Goal: Transaction & Acquisition: Subscribe to service/newsletter

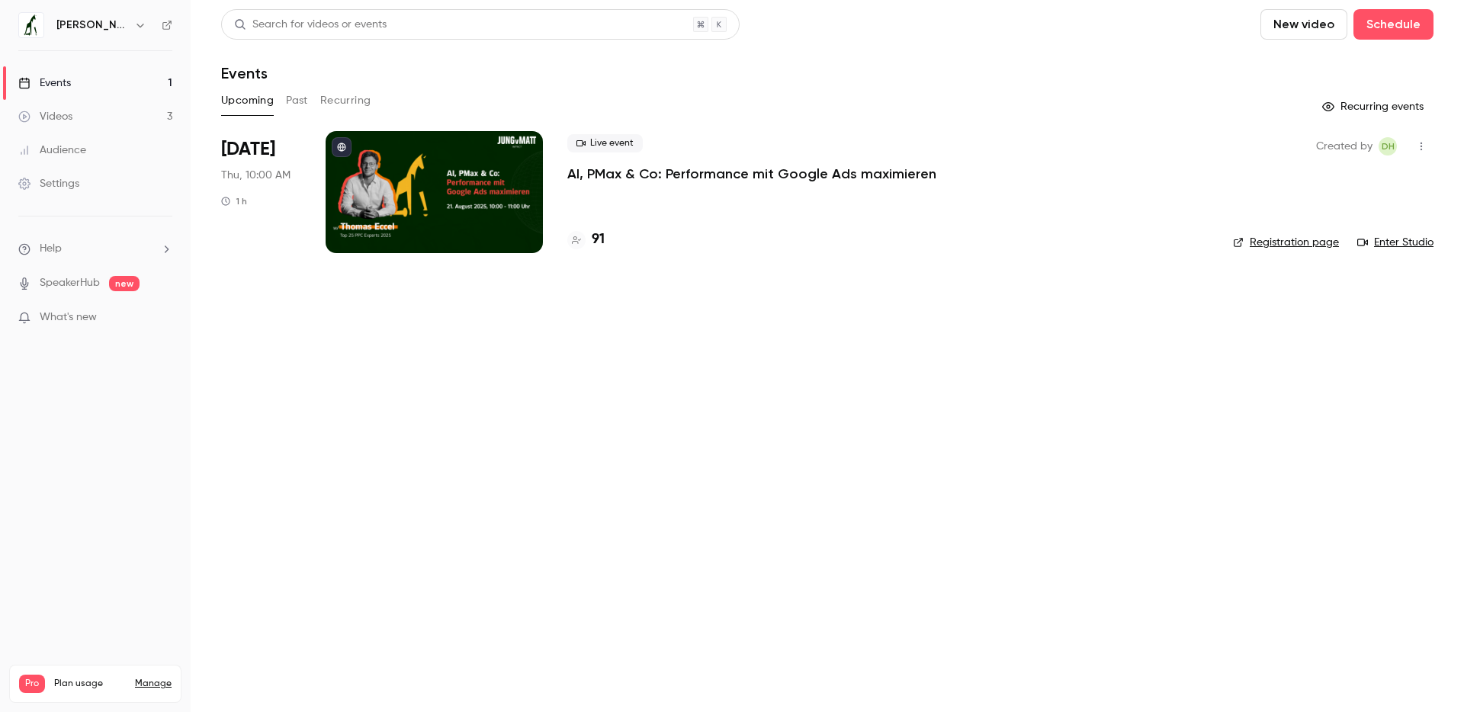
click at [593, 241] on h4 "91" at bounding box center [598, 240] width 13 height 21
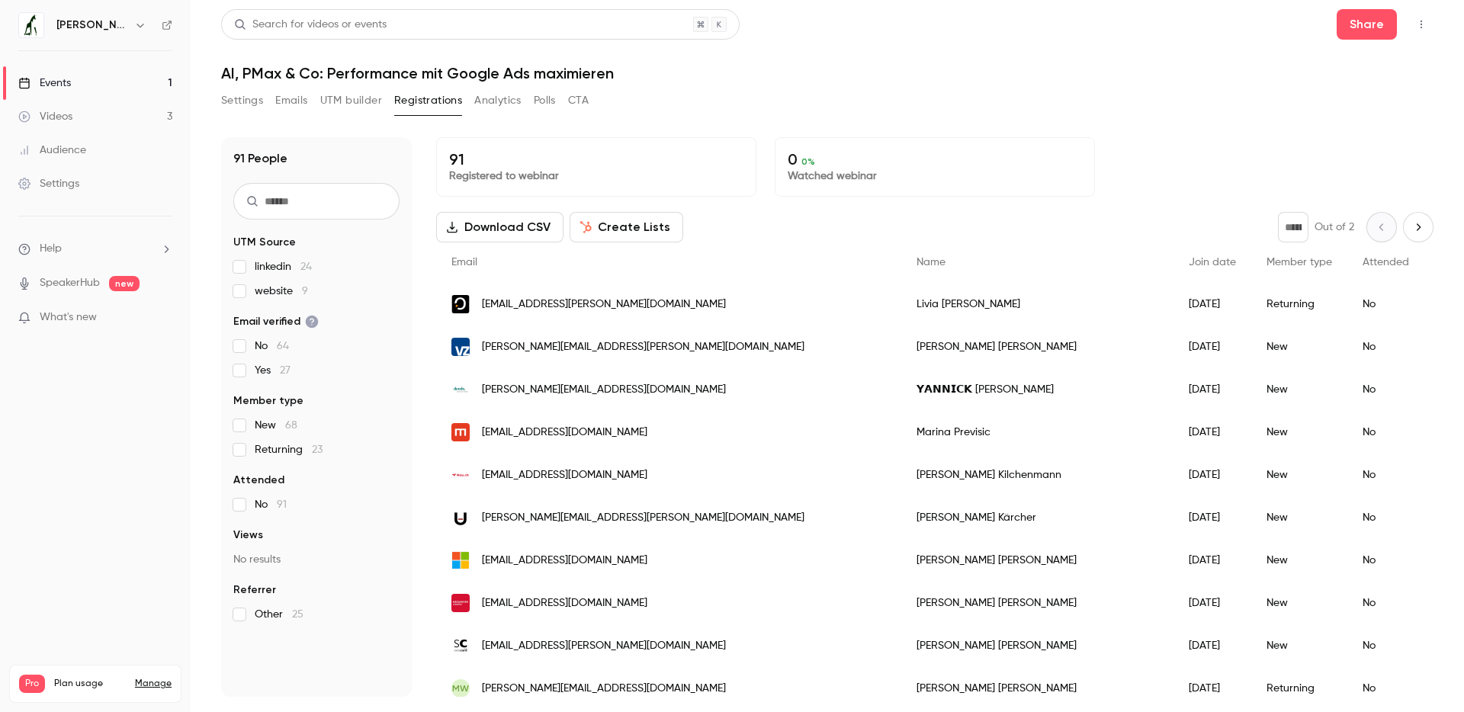
click at [151, 678] on link "Manage" at bounding box center [153, 684] width 37 height 12
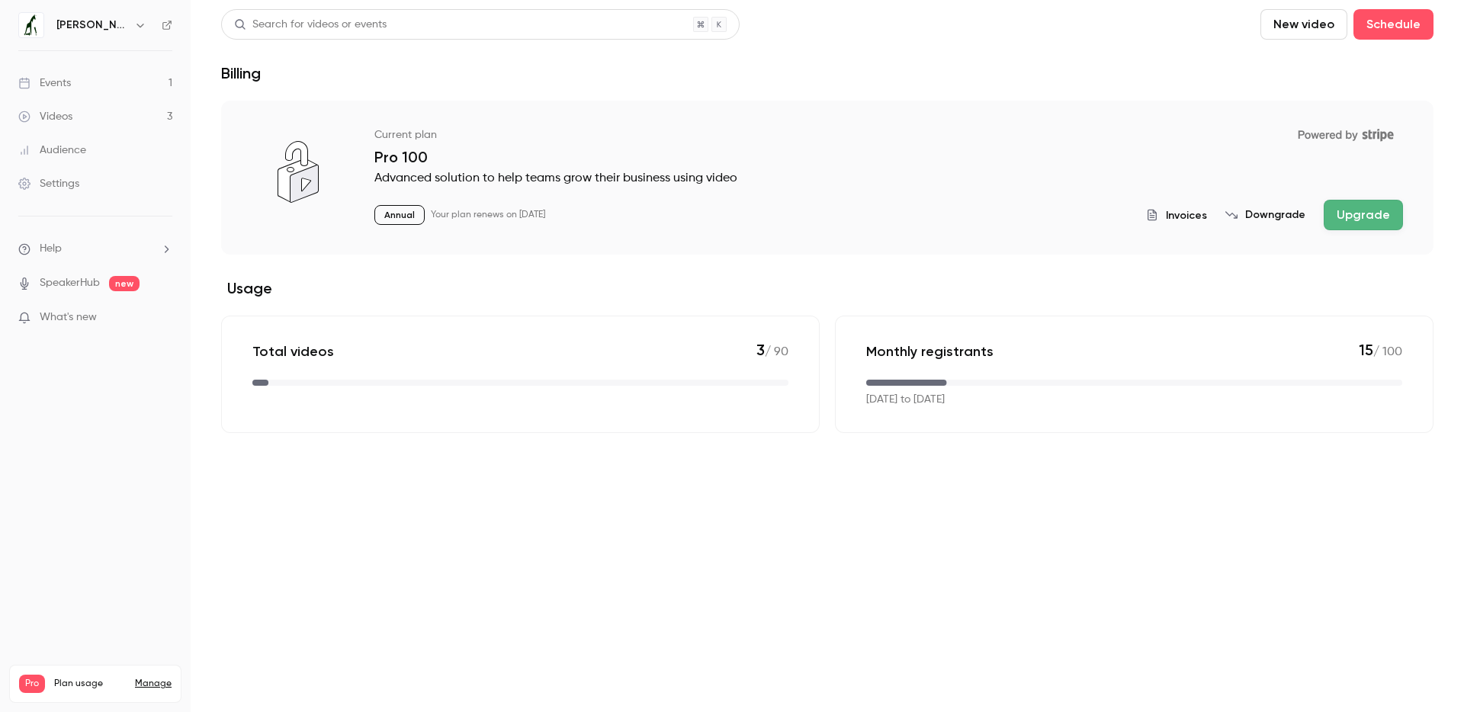
click at [1379, 218] on button "Upgrade" at bounding box center [1363, 215] width 79 height 31
